Goal: Transaction & Acquisition: Purchase product/service

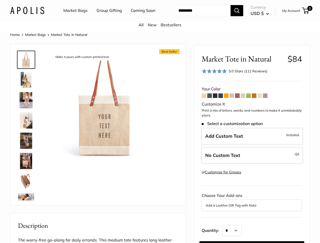
click at [160, 121] on div "Best Seller Make it yours with custom printed text. The Original Market bag in …" at bounding box center [98, 124] width 163 height 151
click at [160, 19] on nav "Market Bags Group Gifting Coming Soon" at bounding box center [113, 11] width 121 height 16
click at [108, 19] on ul "Market Bags Group Gifting Coming Soon" at bounding box center [113, 11] width 101 height 16
click at [196, 16] on input "Search..." at bounding box center [202, 10] width 56 height 11
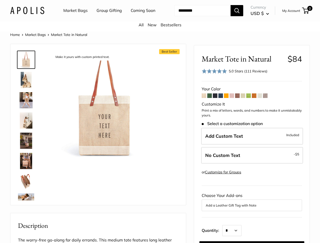
click at [160, 140] on div "Best Seller Make it yours with custom printed text. The Original Market bag in …" at bounding box center [98, 124] width 163 height 151
click at [104, 111] on img at bounding box center [104, 105] width 107 height 107
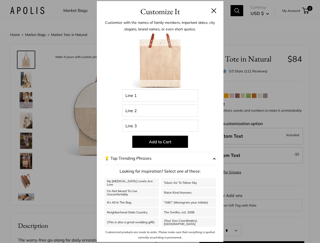
scroll to position [59, 0]
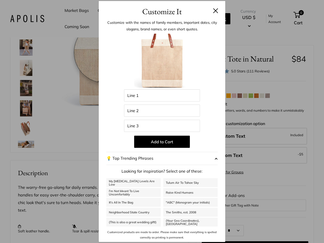
click at [104, 106] on div "Make it yours with custom printed text. The Original Market bag in its 4 native…" at bounding box center [105, 52] width 109 height 107
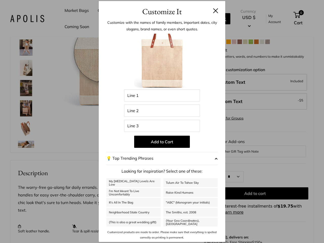
click at [234, 76] on label "Add Custom Text Included" at bounding box center [255, 82] width 104 height 17
click at [252, 141] on div "Market Tote in Natural $84 Rated 5.0 out of 5 5.0 Stars (111 Reviews) Click to …" at bounding box center [255, 204] width 118 height 426
